Goal: Answer question/provide support: Share knowledge or assist other users

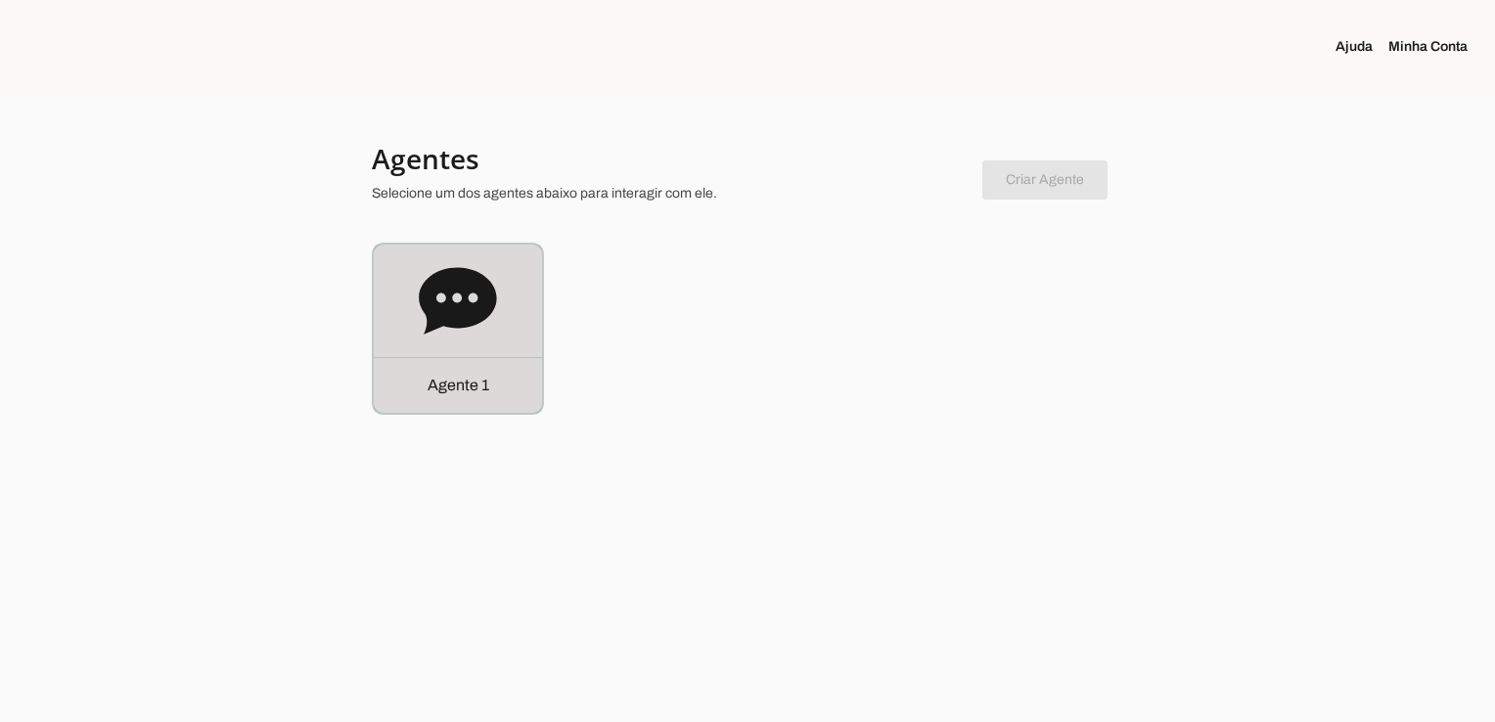
click at [509, 324] on div "Agente 1" at bounding box center [458, 329] width 168 height 168
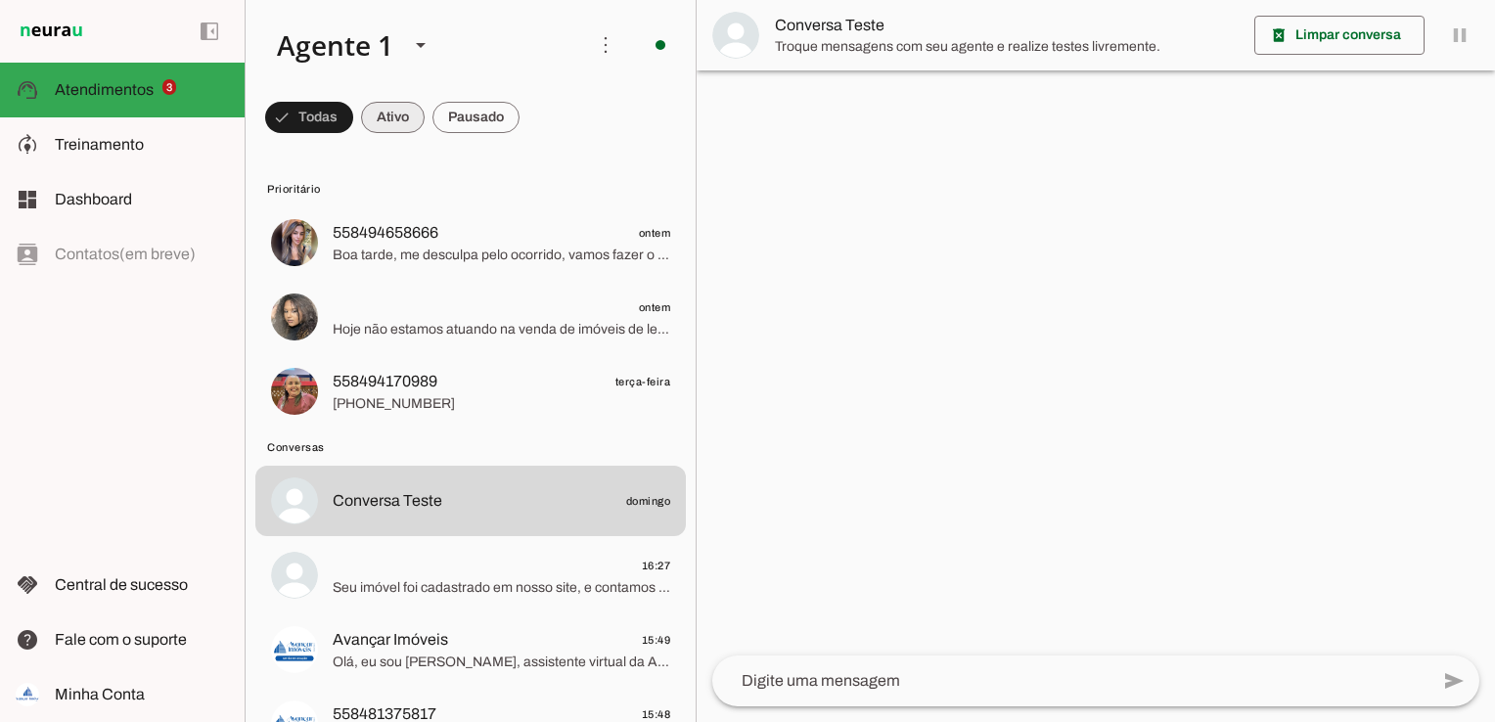
click at [353, 119] on span at bounding box center [309, 117] width 88 height 47
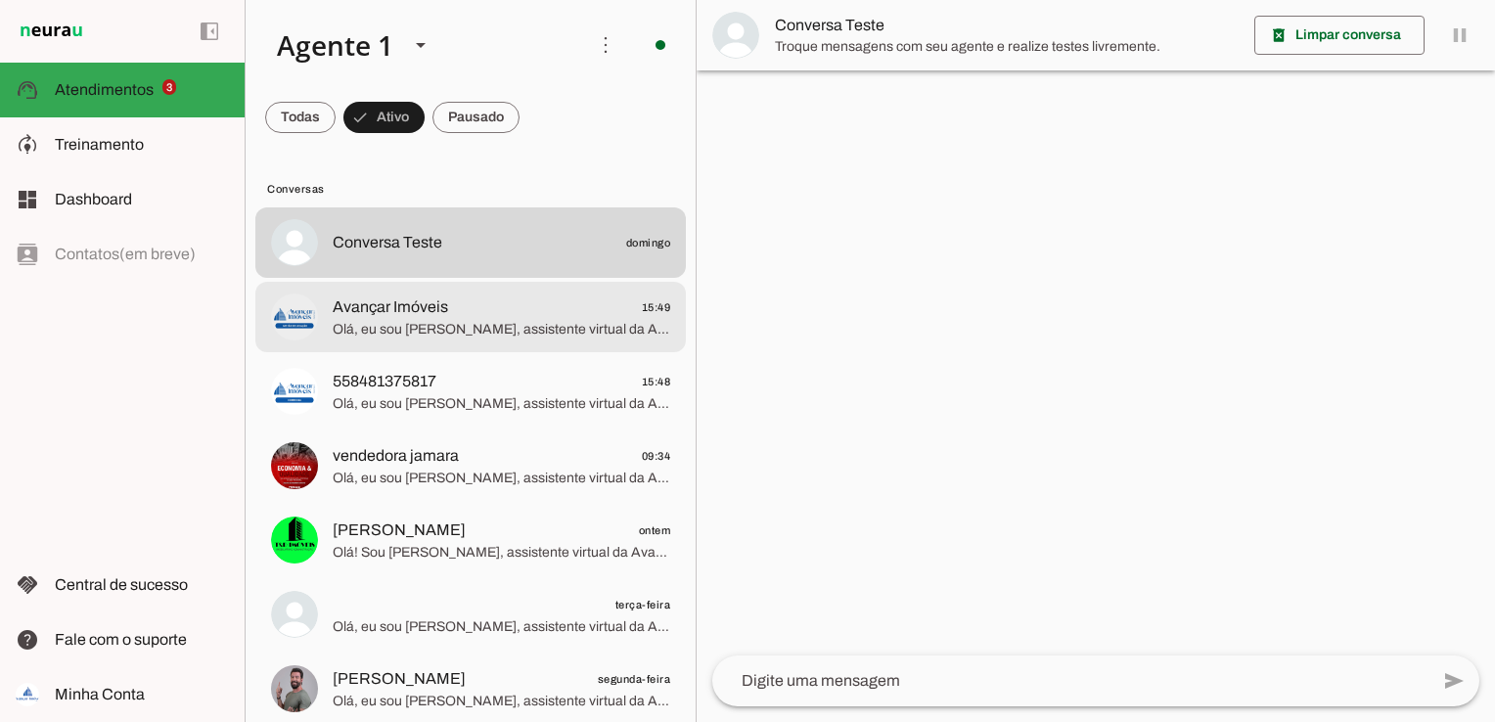
click at [425, 257] on div at bounding box center [501, 243] width 337 height 28
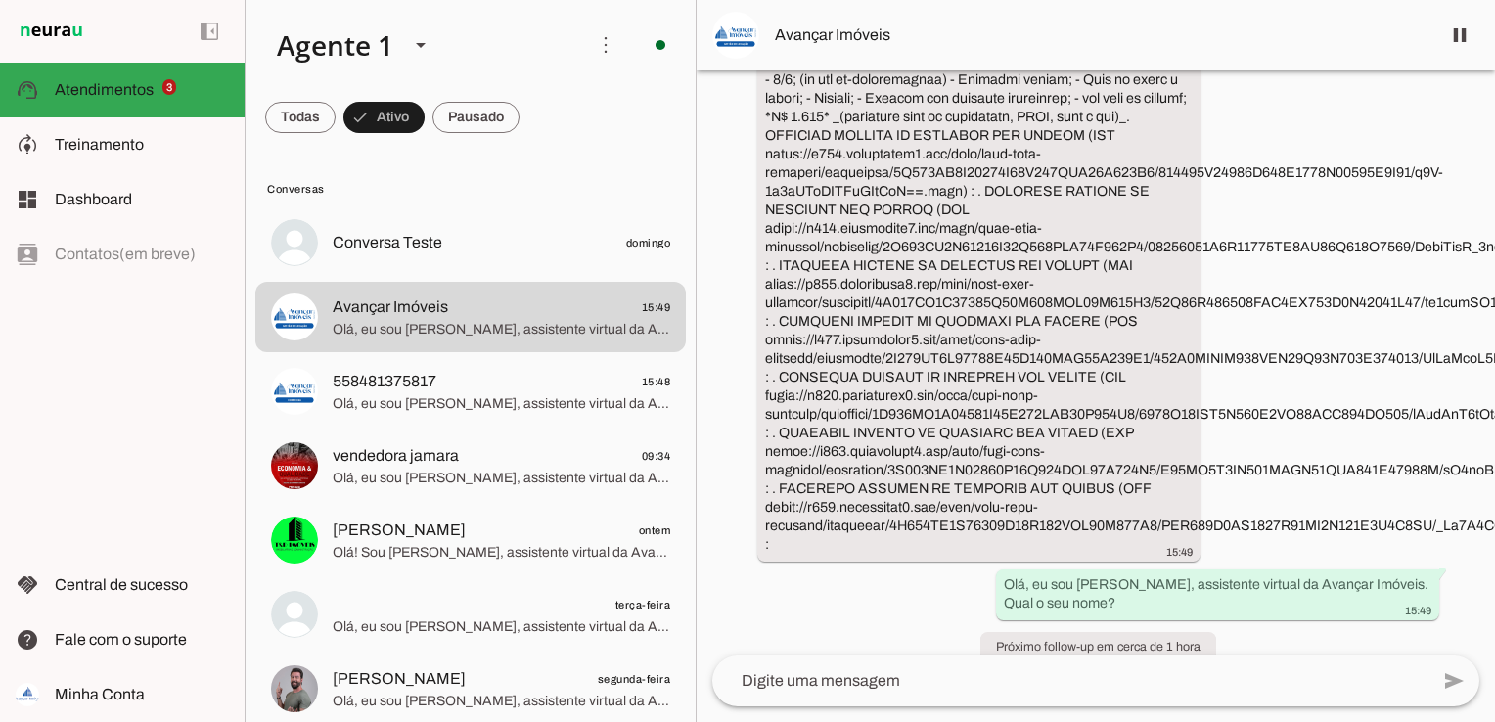
scroll to position [184, 0]
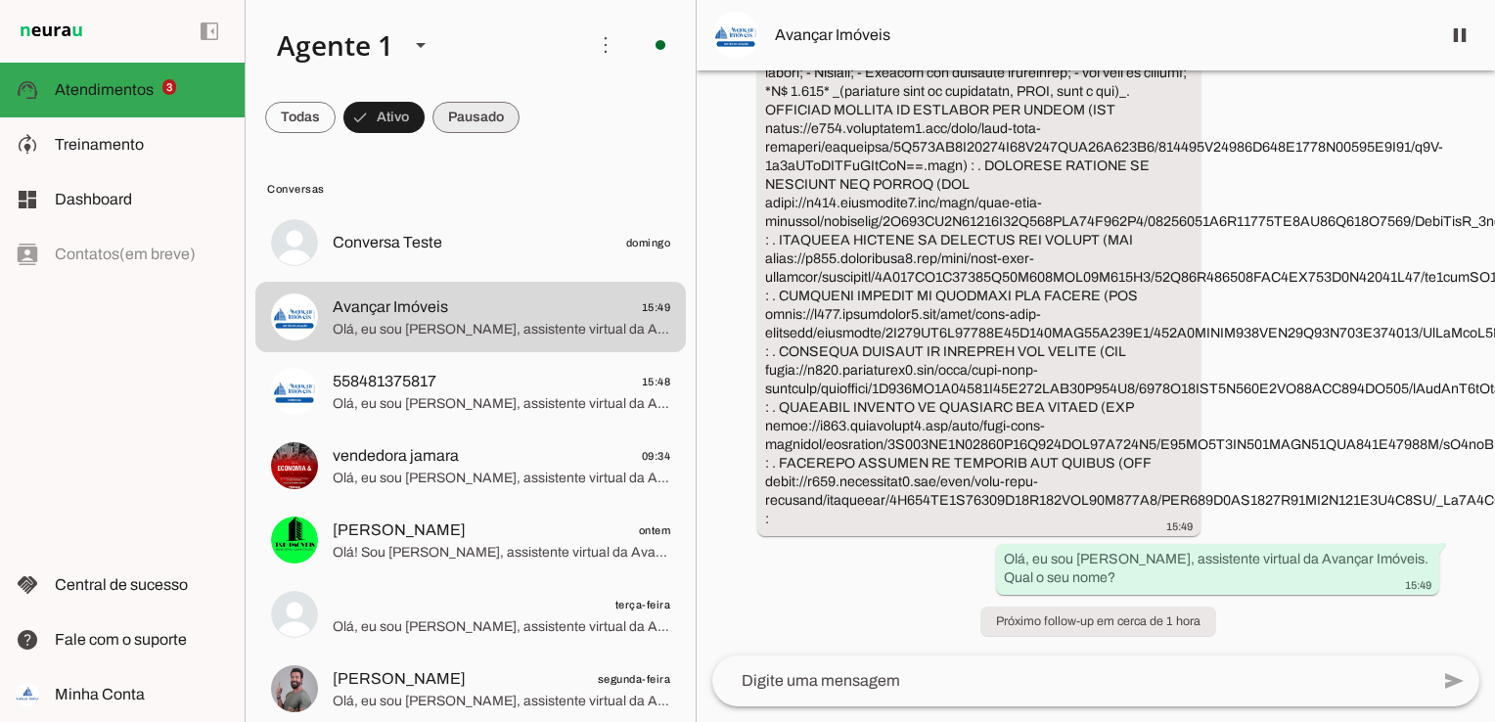
click at [336, 117] on span at bounding box center [300, 117] width 70 height 47
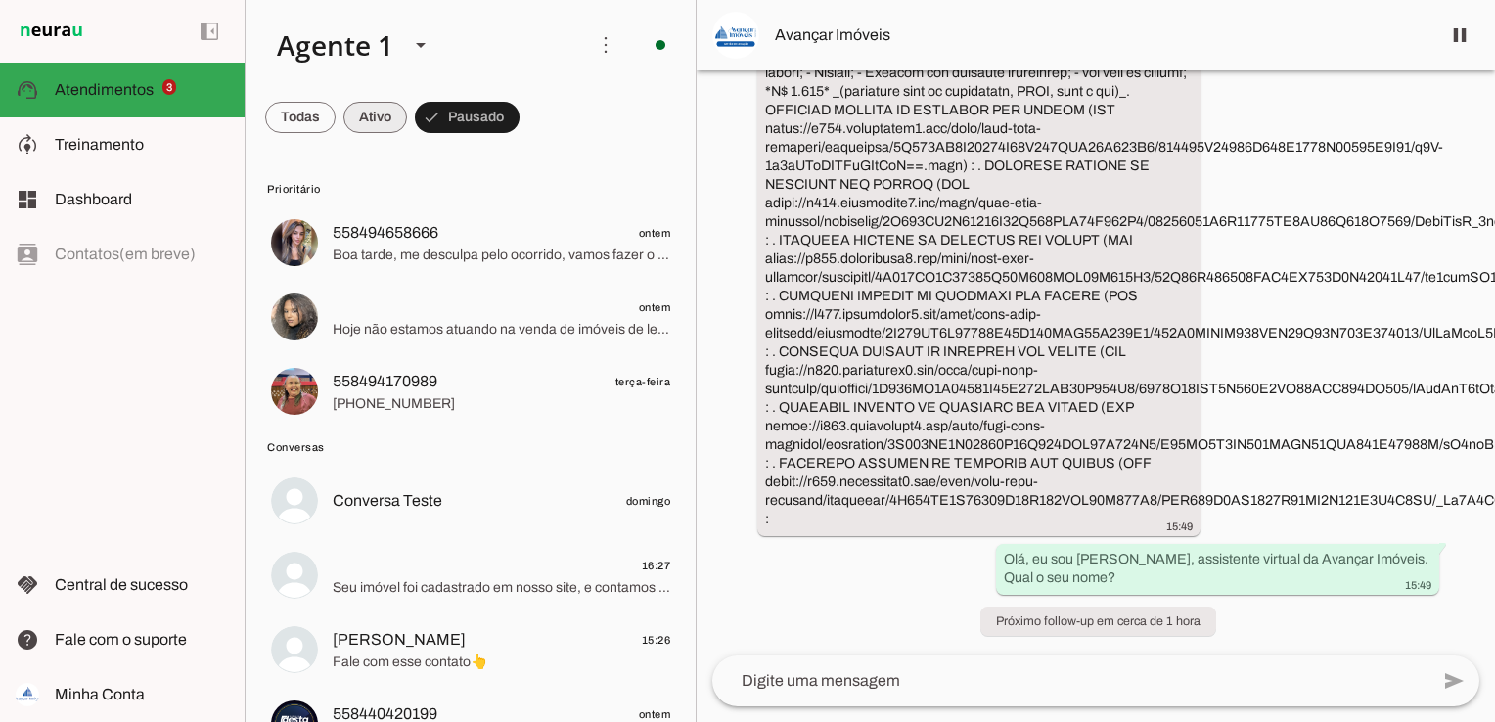
drag, startPoint x: 365, startPoint y: 120, endPoint x: 383, endPoint y: 121, distance: 18.6
click at [336, 119] on span at bounding box center [300, 117] width 70 height 47
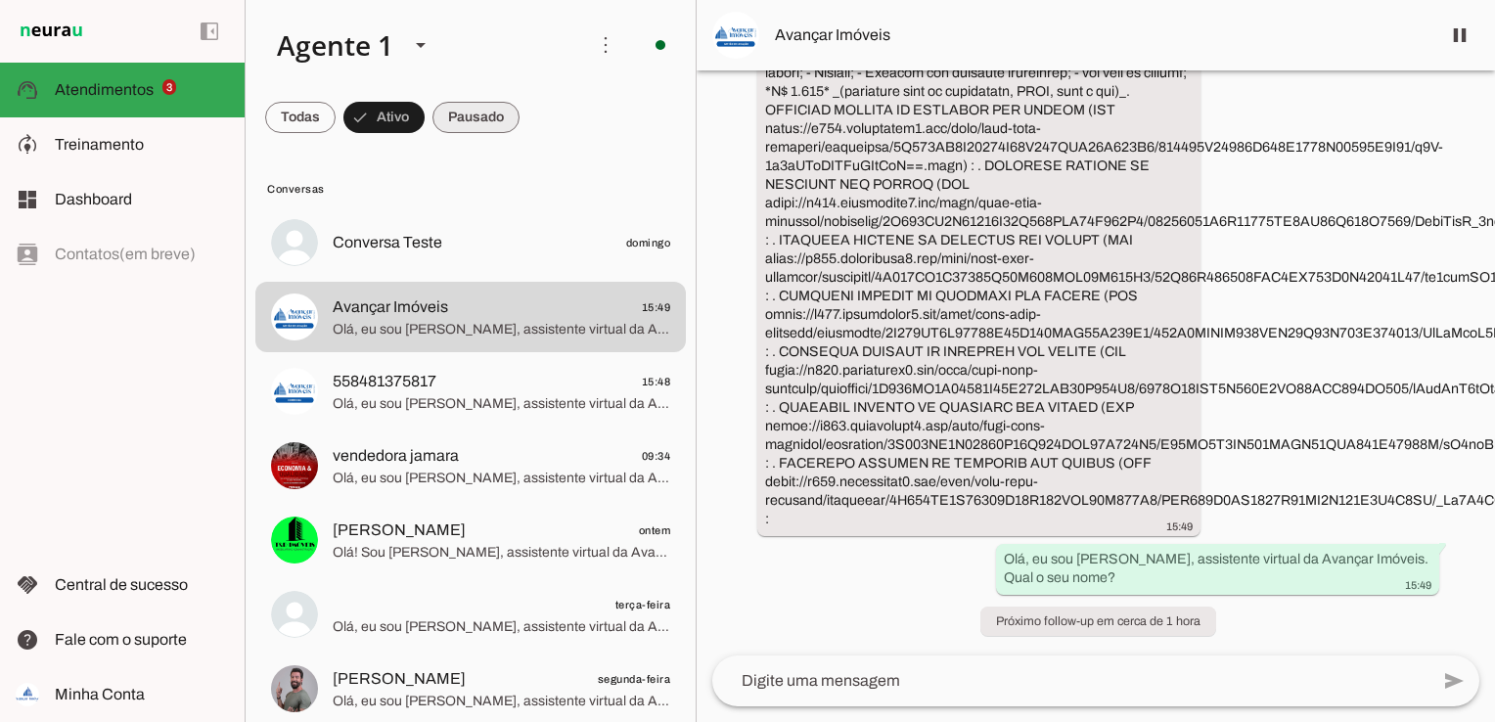
click at [336, 116] on span at bounding box center [300, 117] width 70 height 47
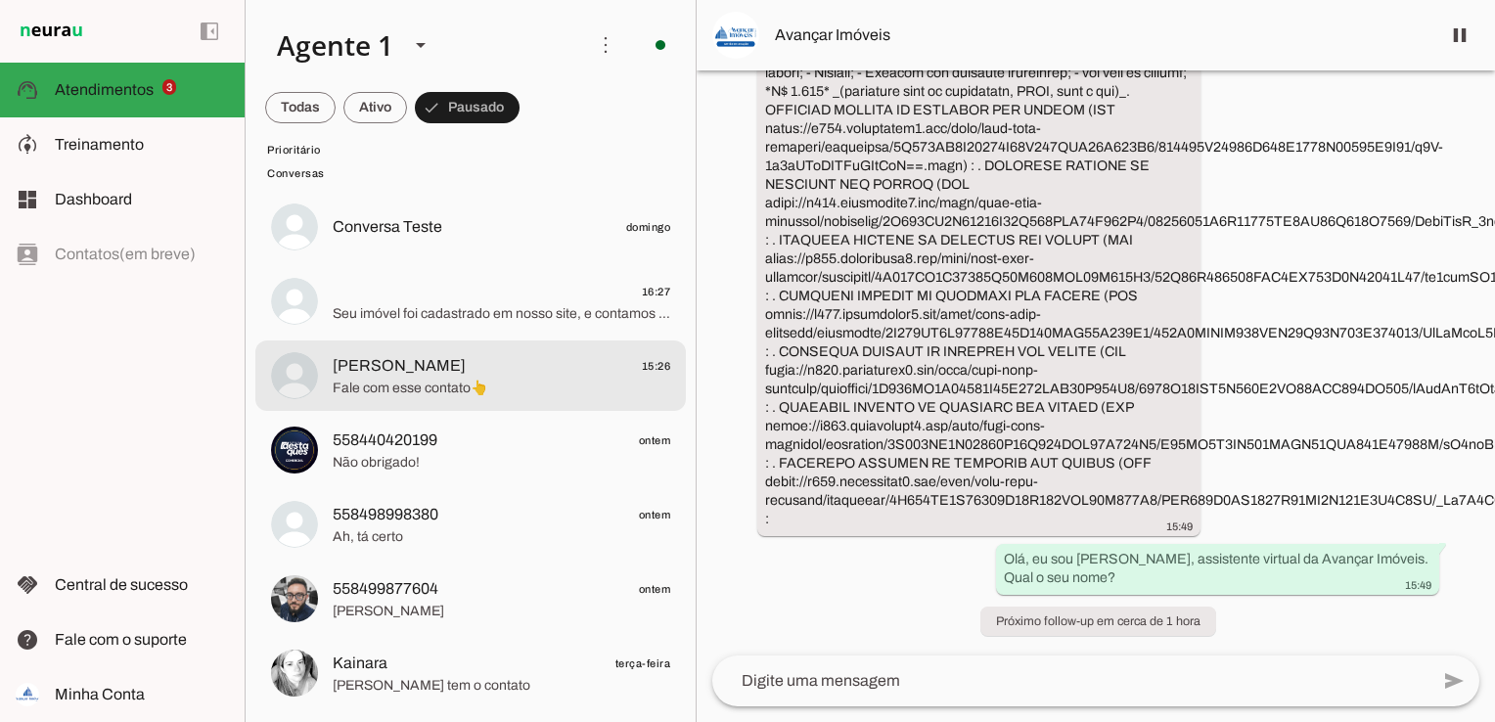
scroll to position [0, 0]
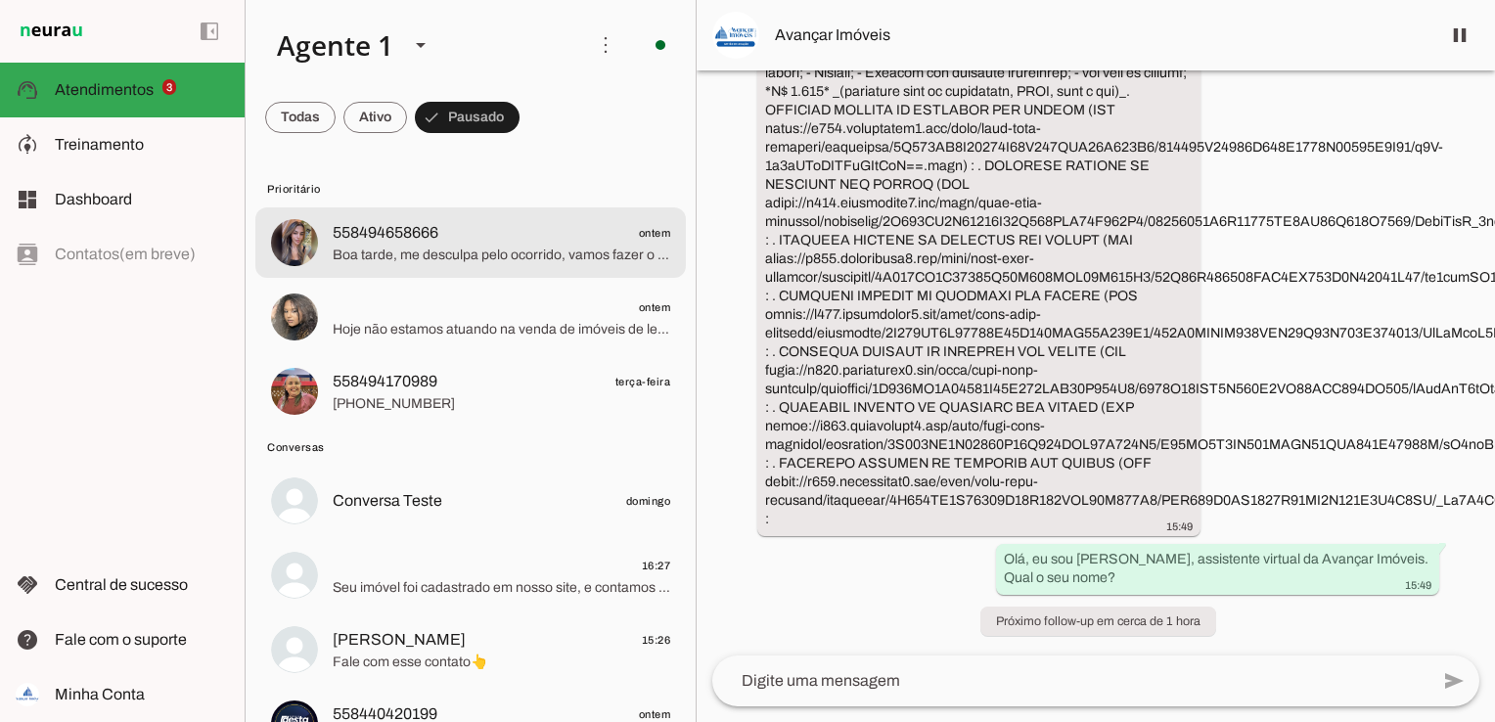
click at [427, 242] on span "558494658666" at bounding box center [386, 232] width 106 height 23
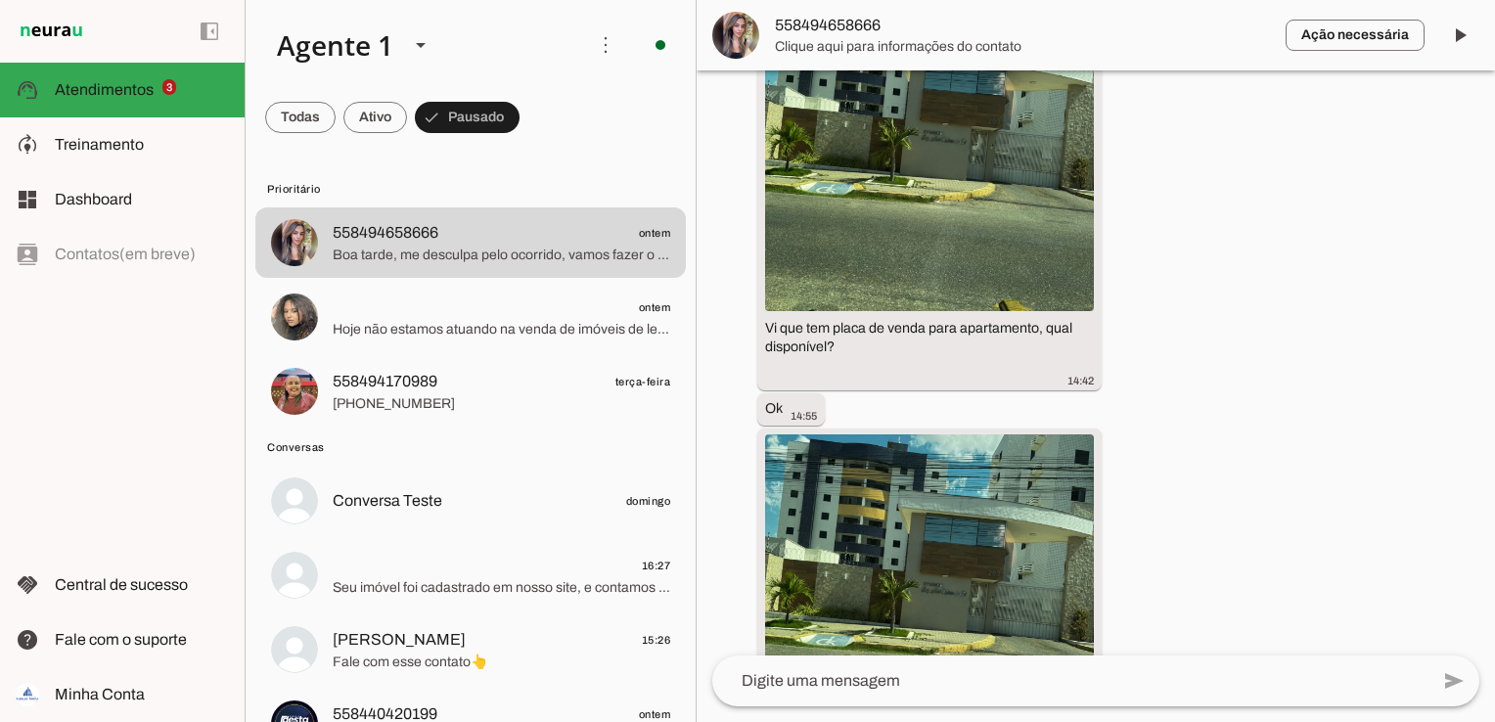
scroll to position [1140, 0]
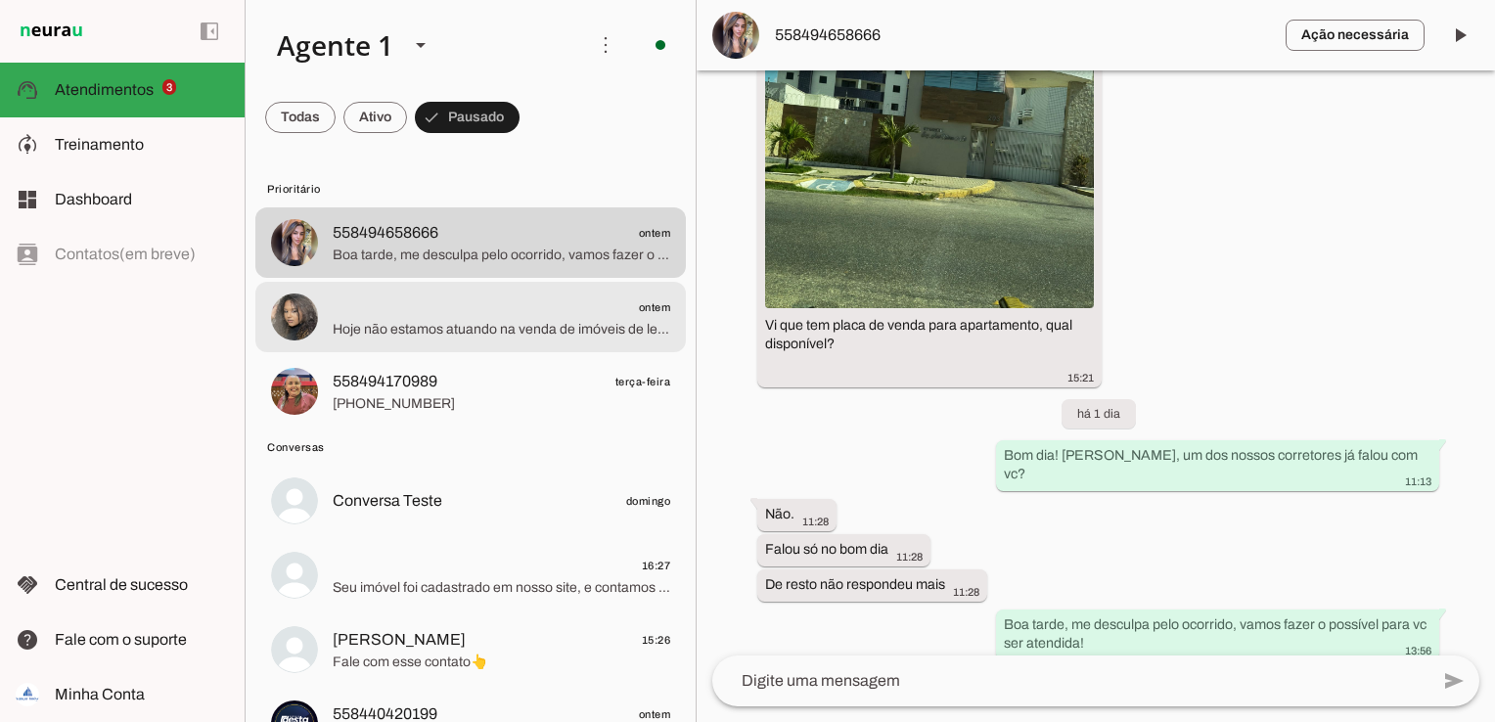
click at [412, 321] on span "Hoje não estamos atuando na venda de imóveis de leilão" at bounding box center [501, 330] width 337 height 20
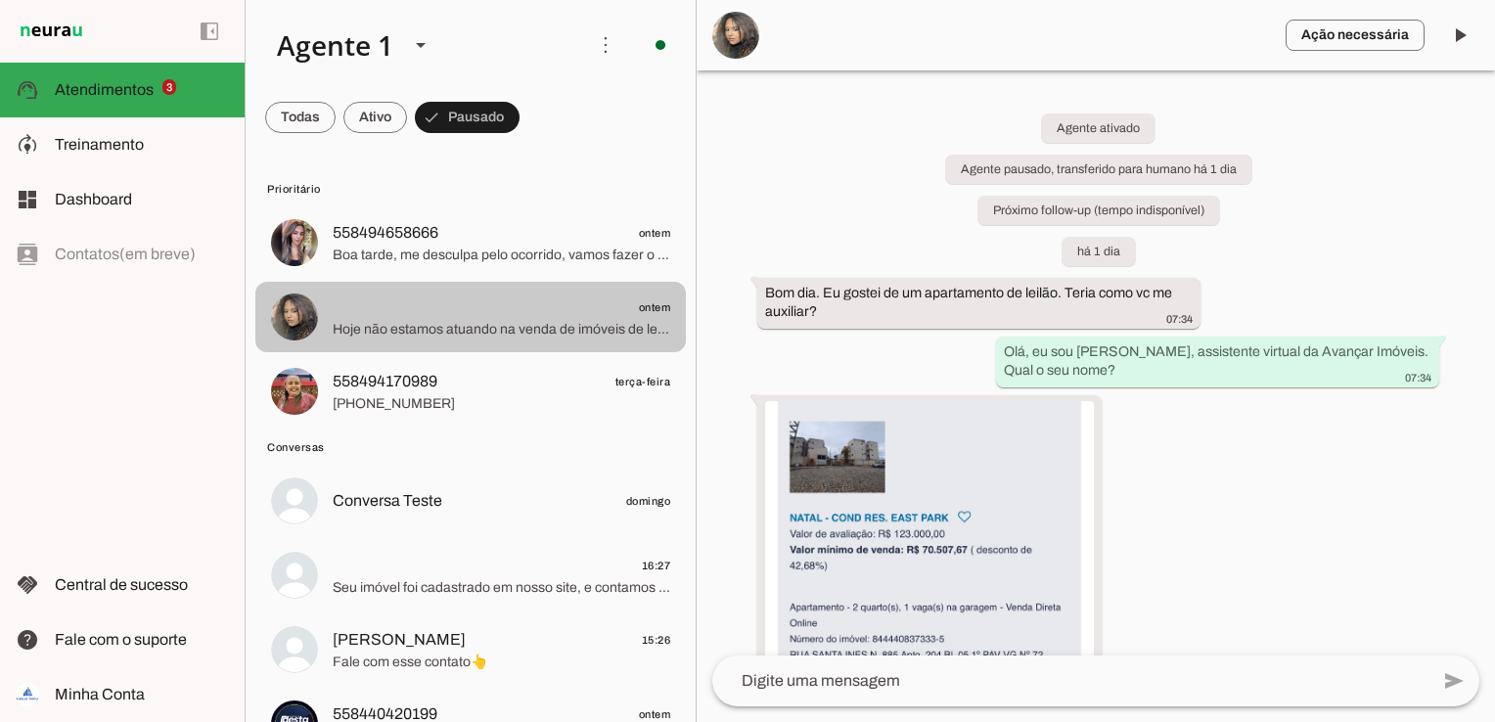
drag, startPoint x: 588, startPoint y: 318, endPoint x: 512, endPoint y: 317, distance: 76.3
drag, startPoint x: 512, startPoint y: 317, endPoint x: 462, endPoint y: 320, distance: 50.0
click at [462, 320] on span "Hoje não estamos atuando na venda de imóveis de leilão" at bounding box center [501, 330] width 337 height 20
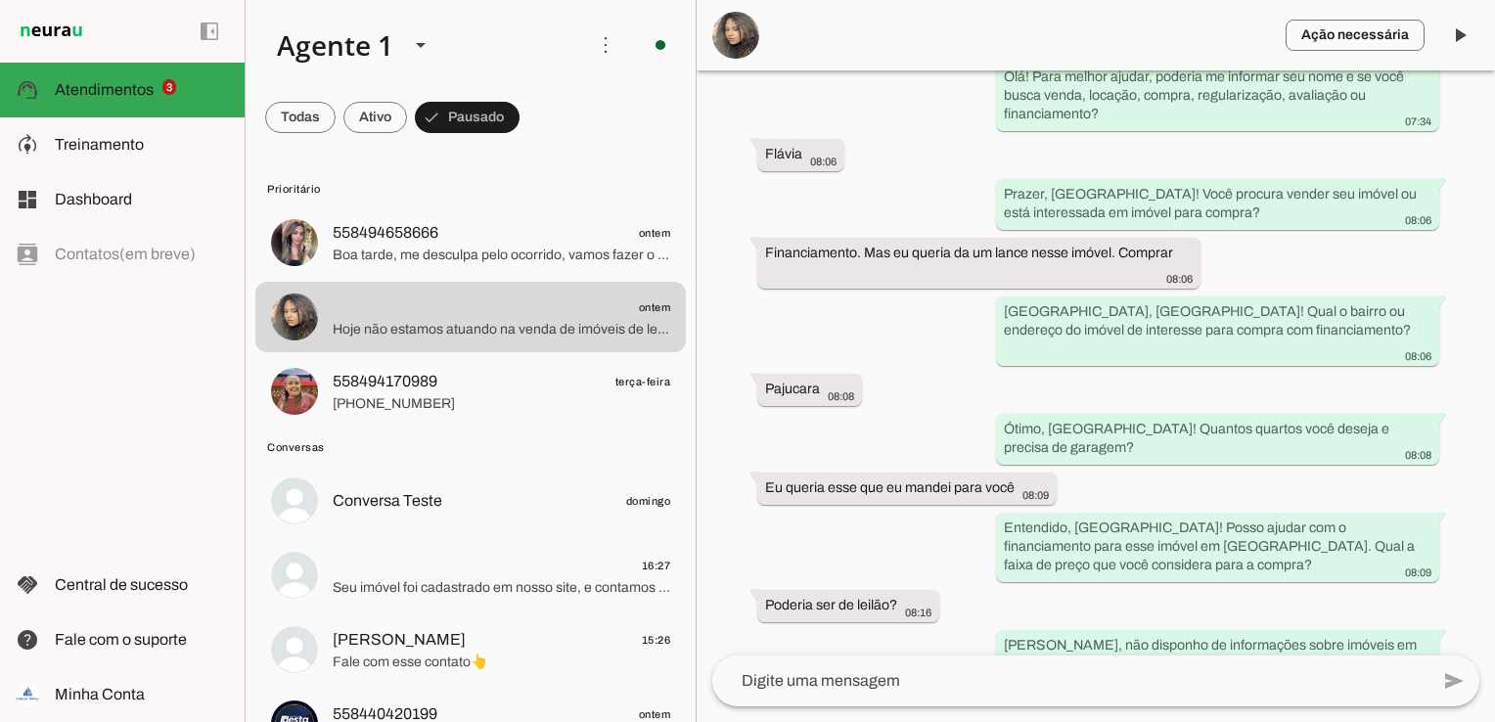
scroll to position [910, 0]
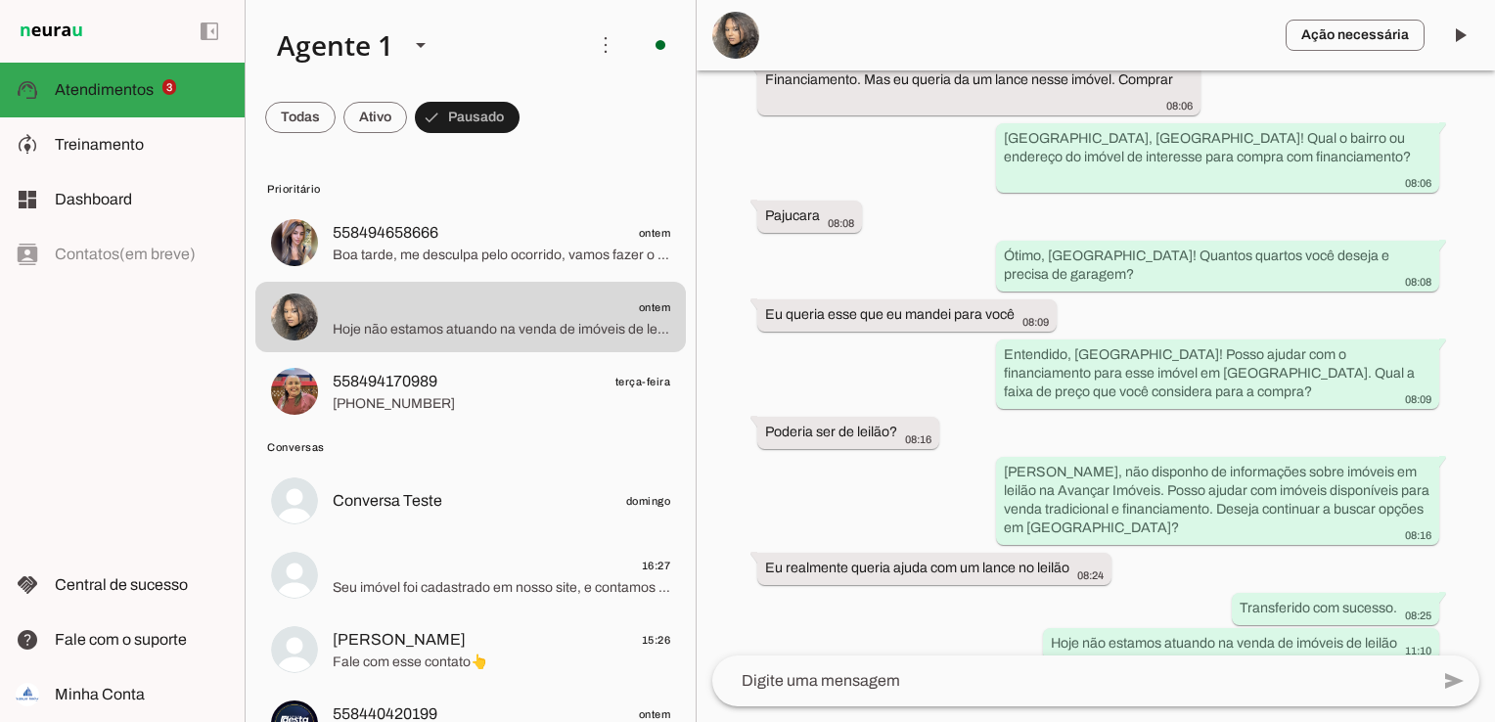
click at [924, 35] on md-item "Ação necessária O Agente detectou que uma ação humana é necessária, resolva a q…" at bounding box center [1095, 35] width 798 height 70
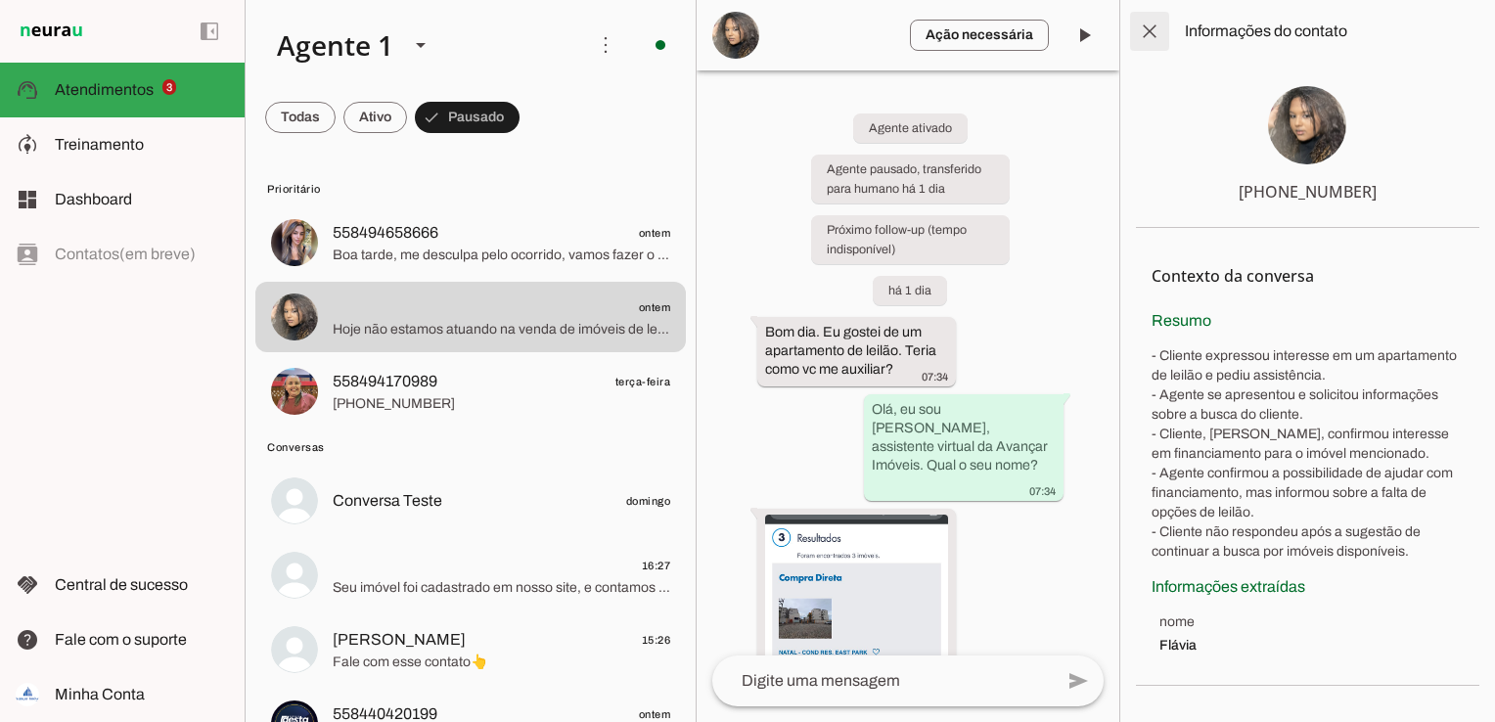
click at [1148, 26] on span at bounding box center [1149, 31] width 47 height 47
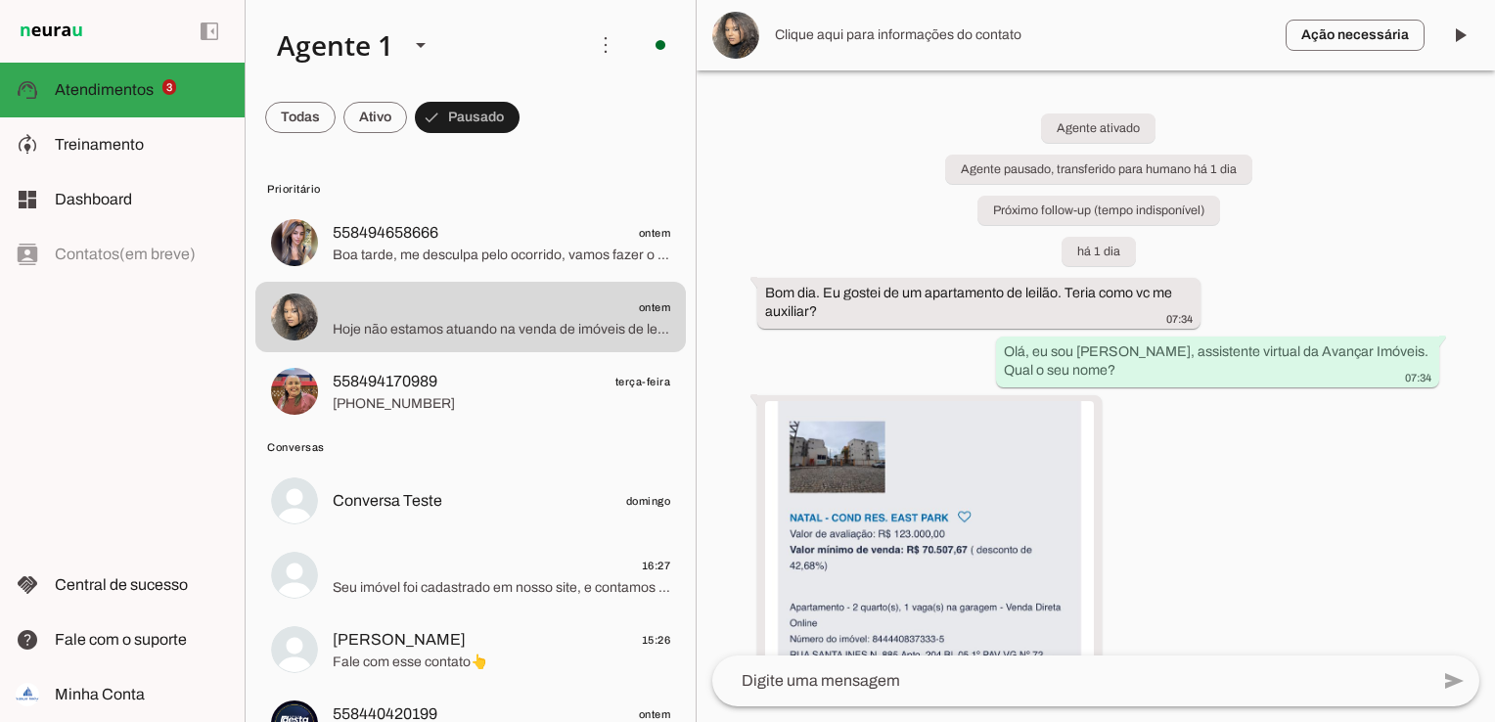
drag, startPoint x: 925, startPoint y: 37, endPoint x: 956, endPoint y: 48, distance: 32.2
click at [927, 37] on span "Clique aqui para informações do contato" at bounding box center [1022, 35] width 495 height 20
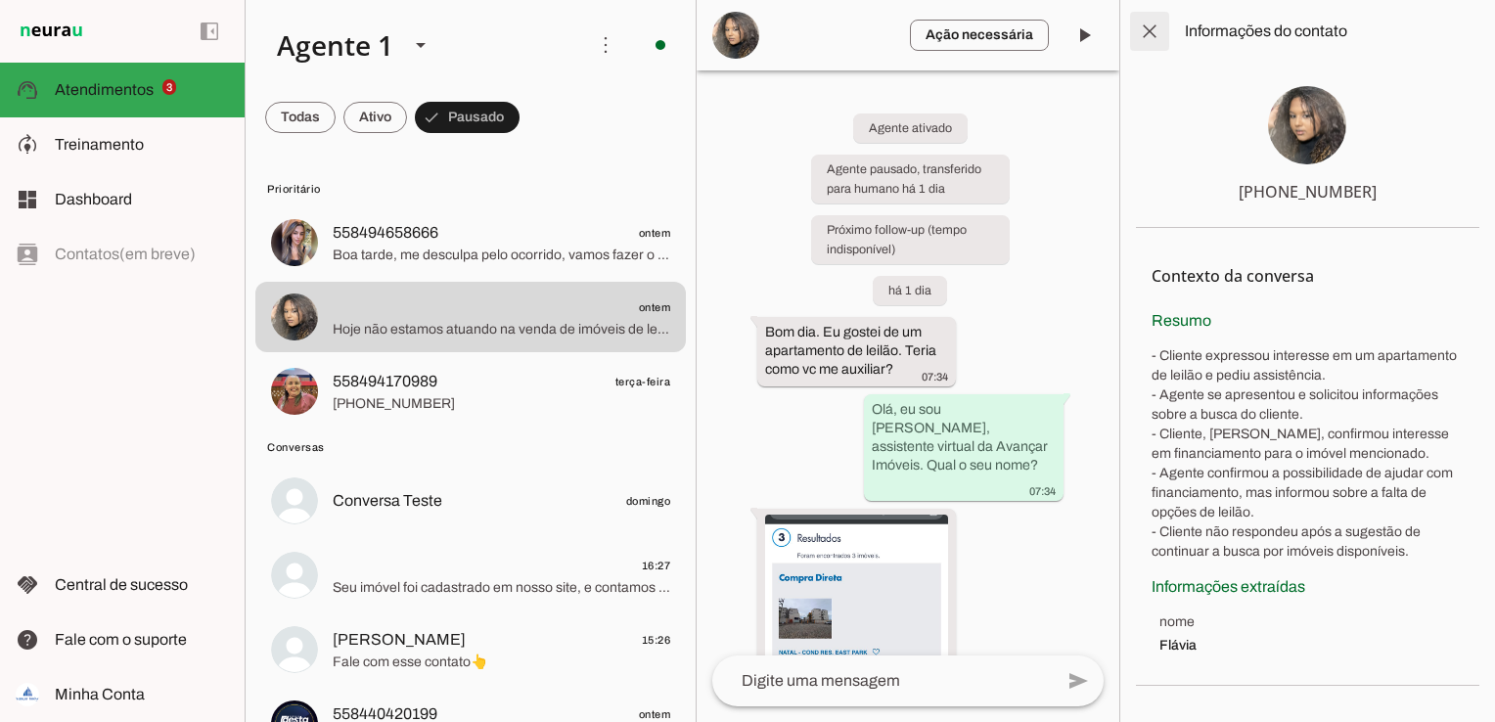
click at [1152, 29] on span at bounding box center [1149, 31] width 47 height 47
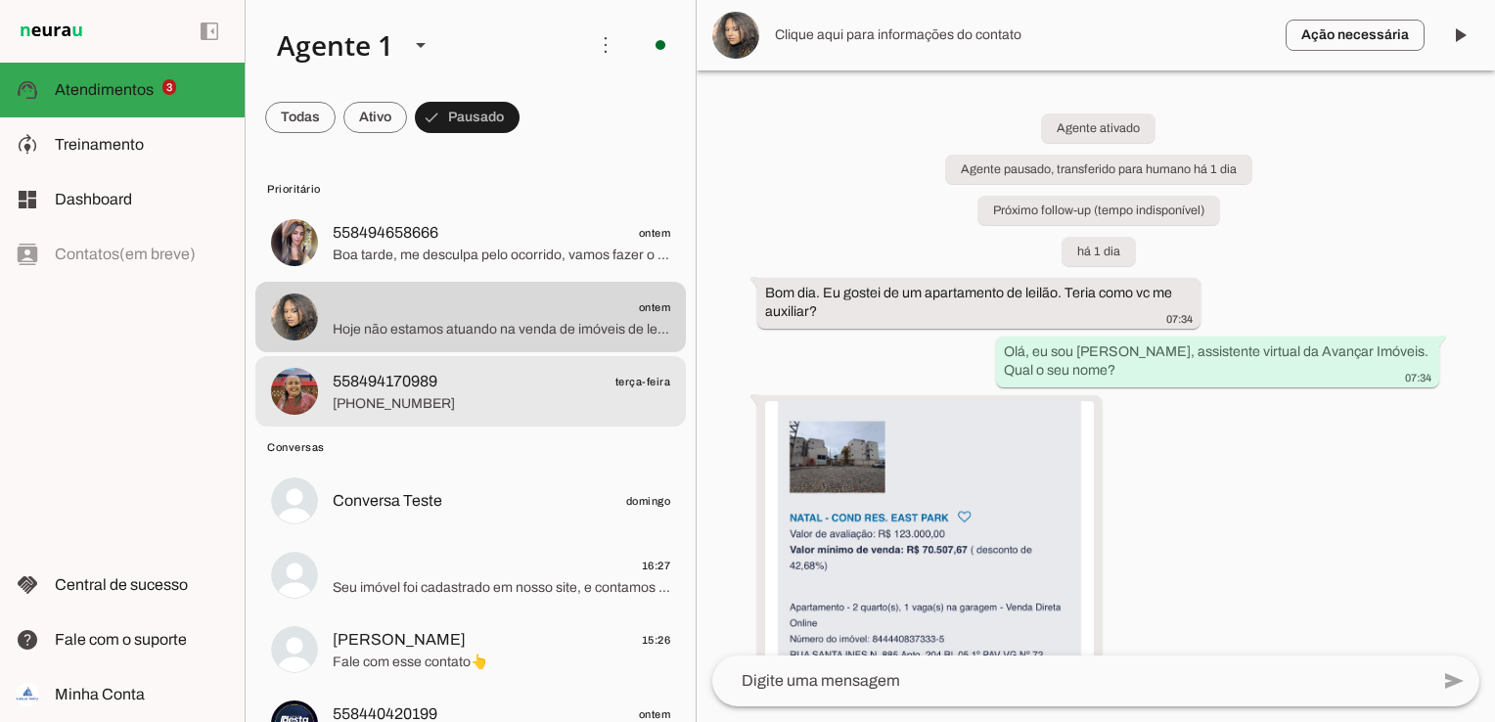
click at [423, 394] on span "+55 8494170989" at bounding box center [501, 404] width 337 height 20
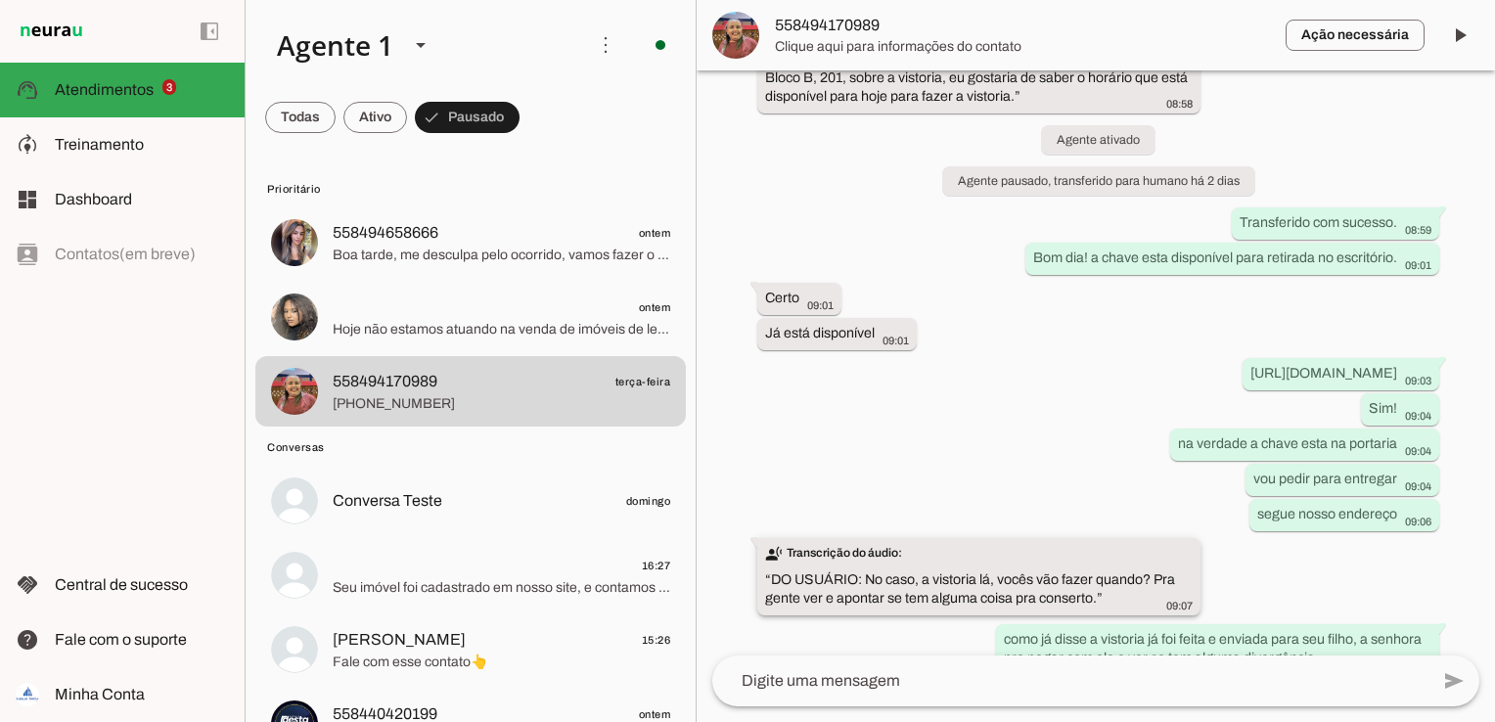
scroll to position [170, 0]
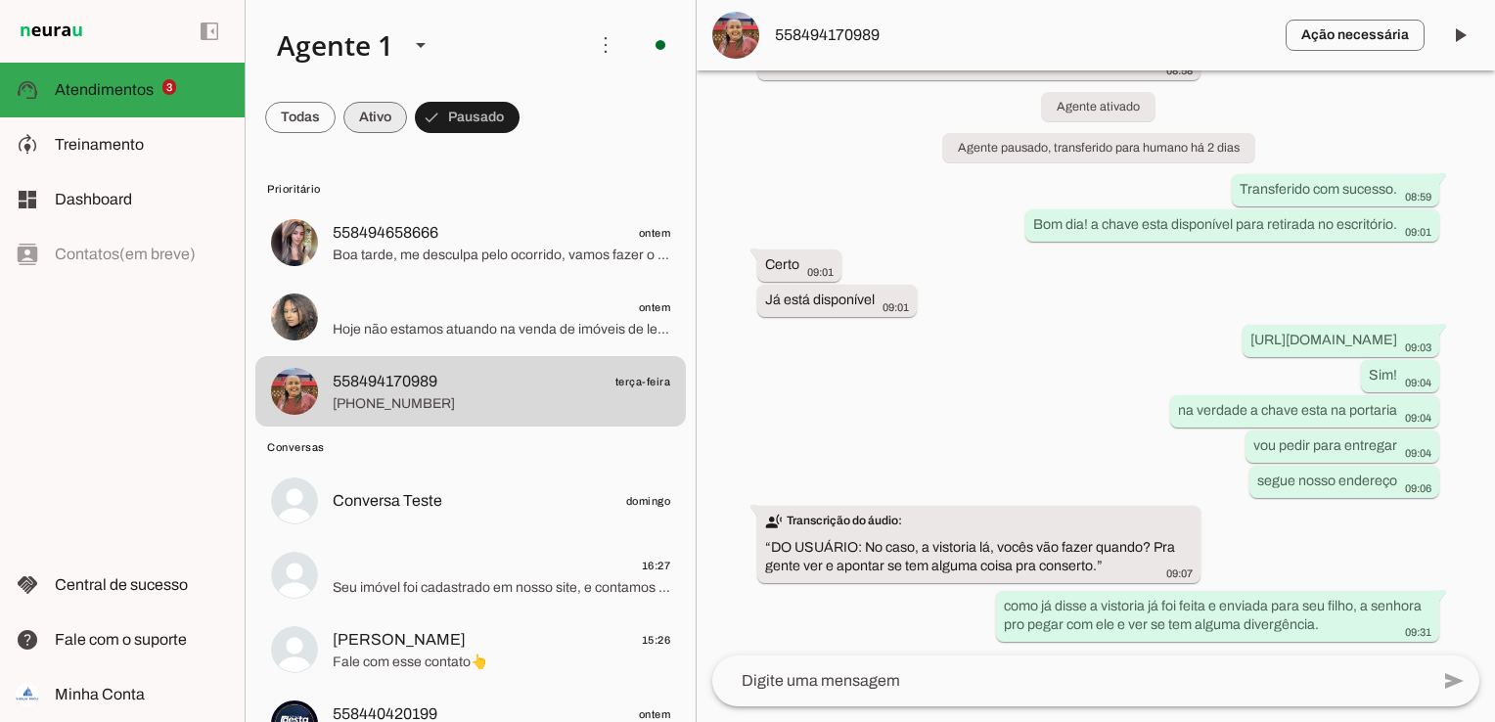
click at [336, 104] on span at bounding box center [300, 117] width 70 height 47
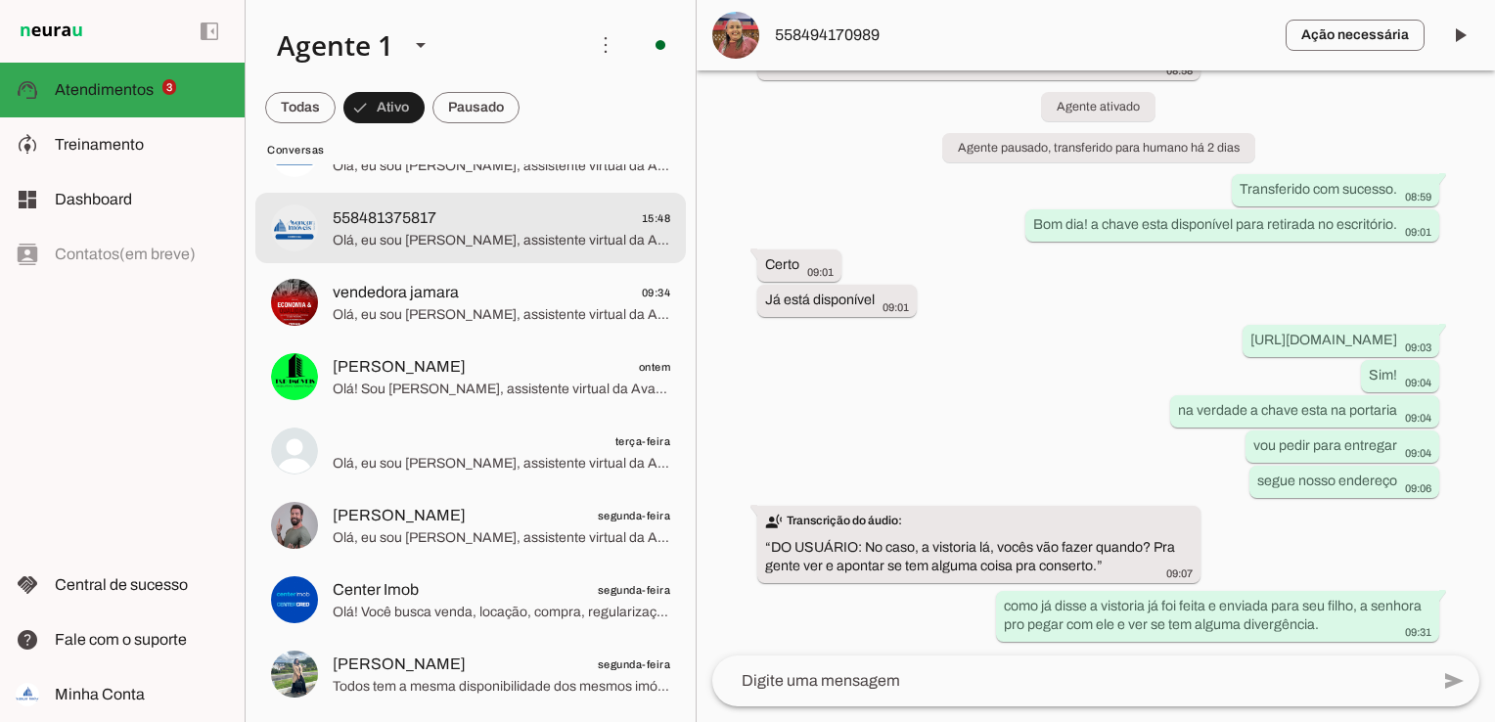
scroll to position [0, 0]
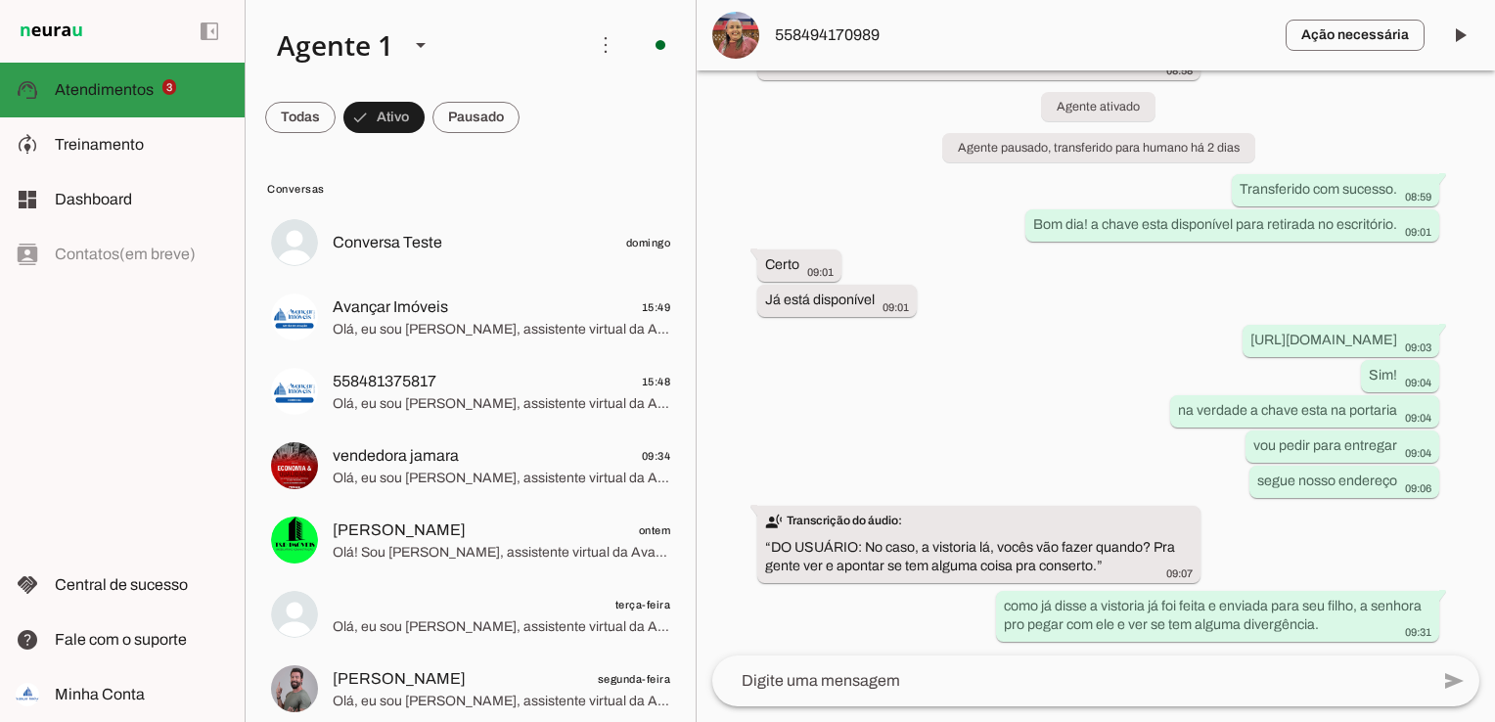
click at [113, 75] on md-item "support_agent Atendimentos Atendimentos 3" at bounding box center [122, 90] width 245 height 55
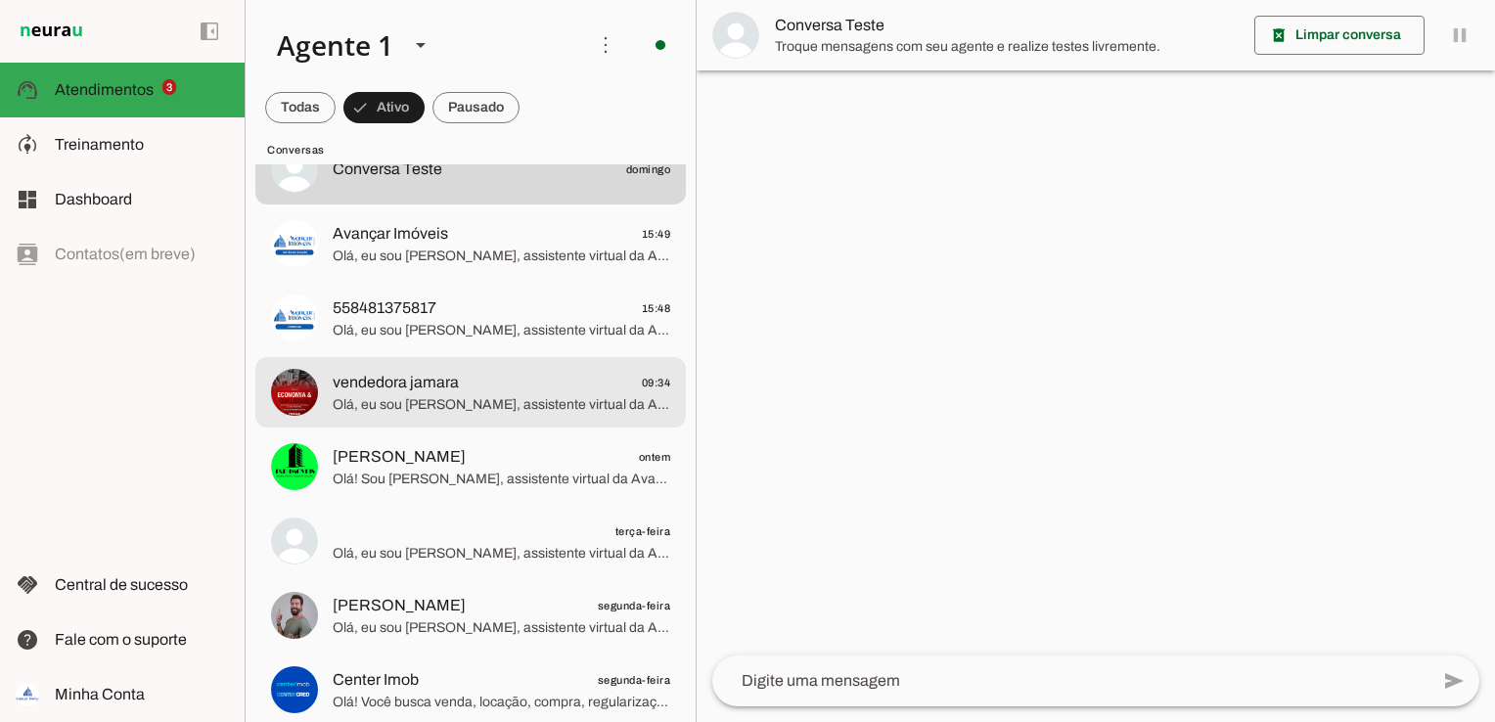
scroll to position [163, 0]
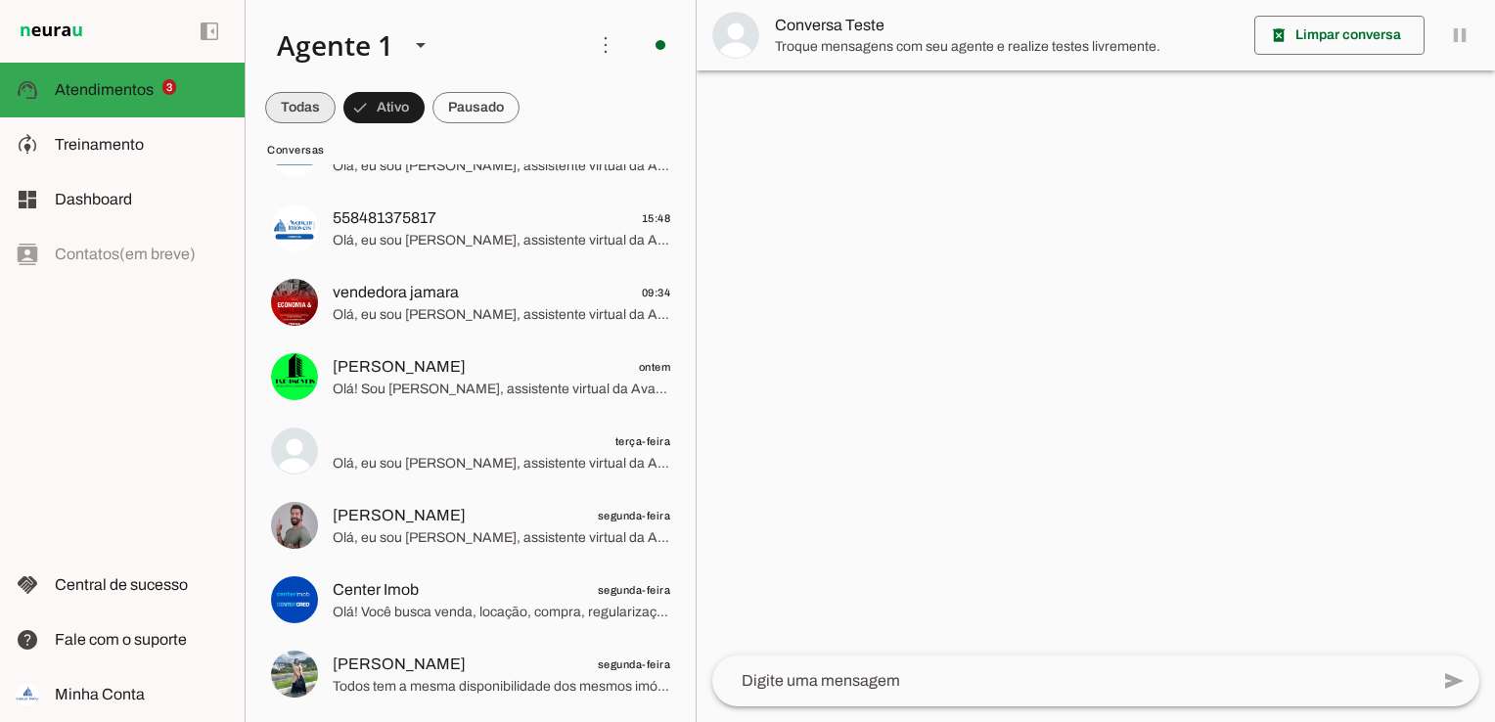
drag, startPoint x: 296, startPoint y: 109, endPoint x: 322, endPoint y: 123, distance: 29.4
click at [297, 110] on span at bounding box center [300, 107] width 70 height 47
